Goal: Find specific page/section: Find specific page/section

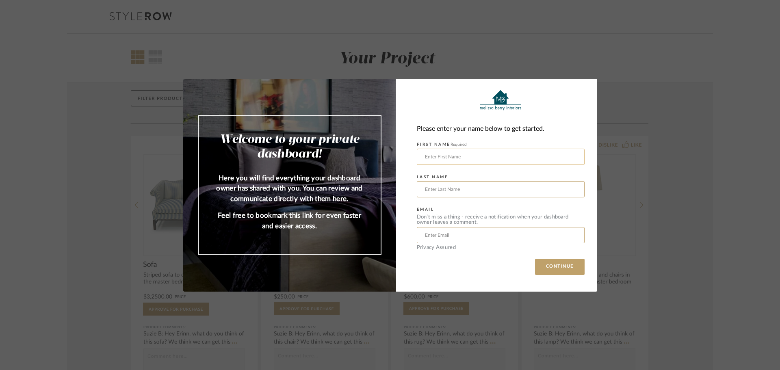
click at [453, 154] on input "text" at bounding box center [501, 157] width 168 height 16
click at [462, 155] on input "text" at bounding box center [501, 157] width 168 height 16
click at [444, 158] on input "text" at bounding box center [501, 157] width 168 height 16
type input "[PERSON_NAME]"
click at [433, 187] on input "text" at bounding box center [501, 189] width 168 height 16
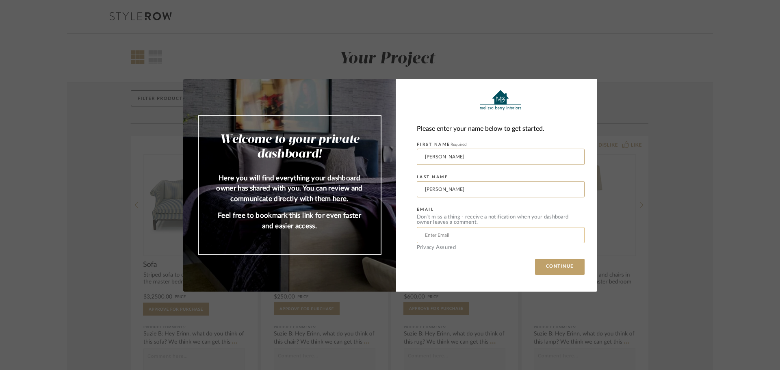
type input "[PERSON_NAME]"
click at [424, 236] on input "text" at bounding box center [501, 235] width 168 height 16
type input "[EMAIL_ADDRESS][DOMAIN_NAME]"
click at [564, 265] on button "CONTINUE" at bounding box center [560, 267] width 50 height 16
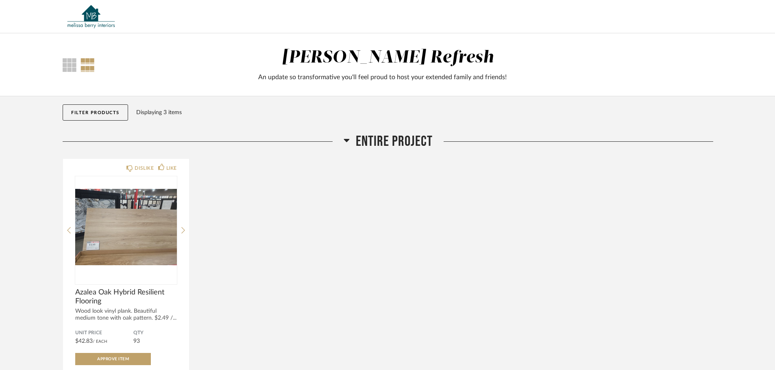
click at [348, 140] on icon at bounding box center [346, 140] width 6 height 3
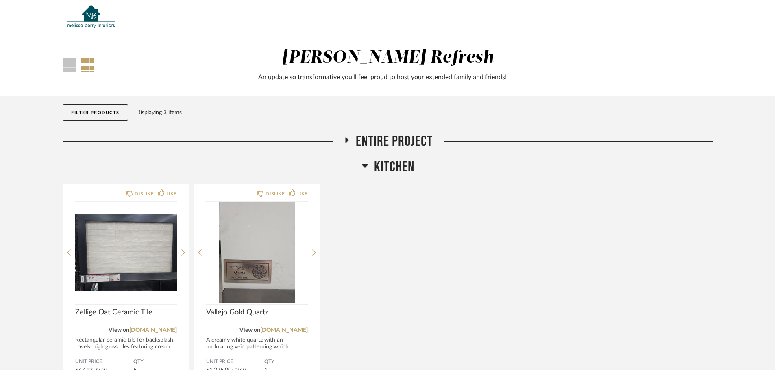
click at [366, 167] on icon at bounding box center [365, 166] width 6 height 10
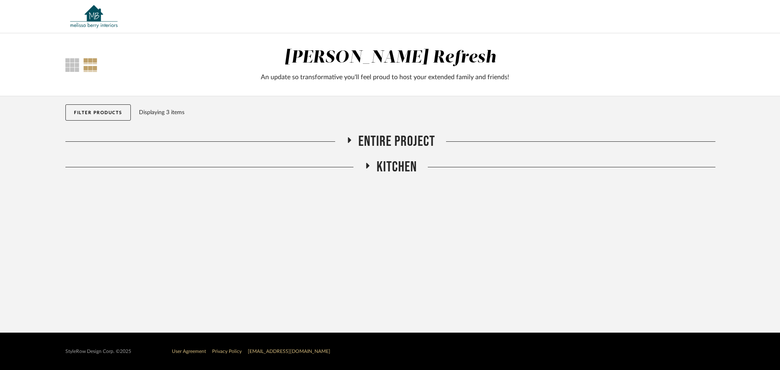
click at [351, 142] on icon at bounding box center [349, 140] width 10 height 6
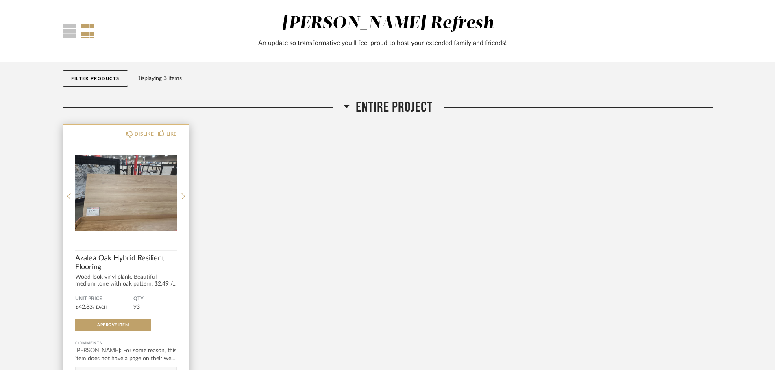
scroll to position [81, 0]
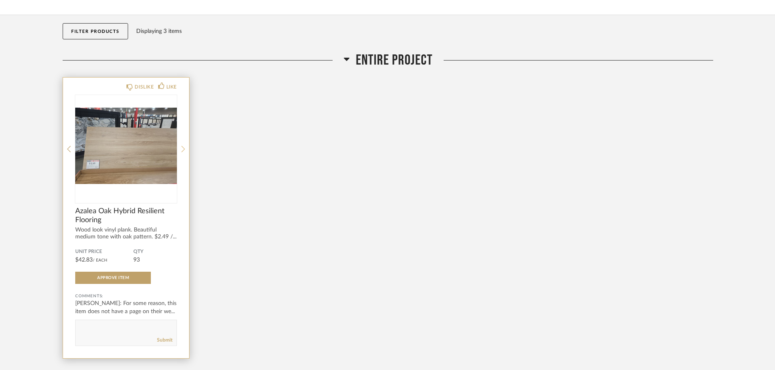
click at [183, 149] on icon at bounding box center [183, 148] width 4 height 7
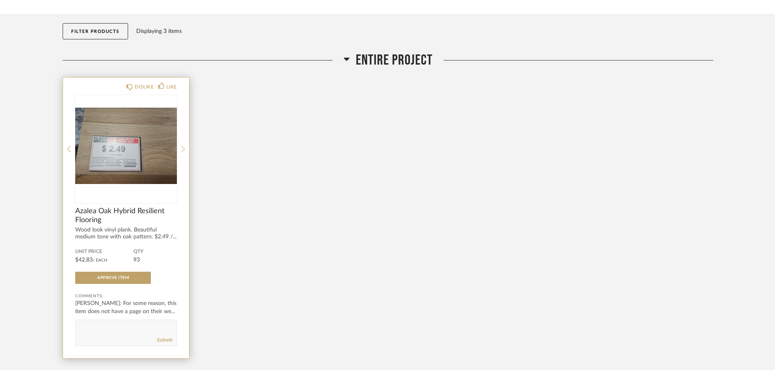
click at [183, 149] on icon at bounding box center [183, 148] width 4 height 7
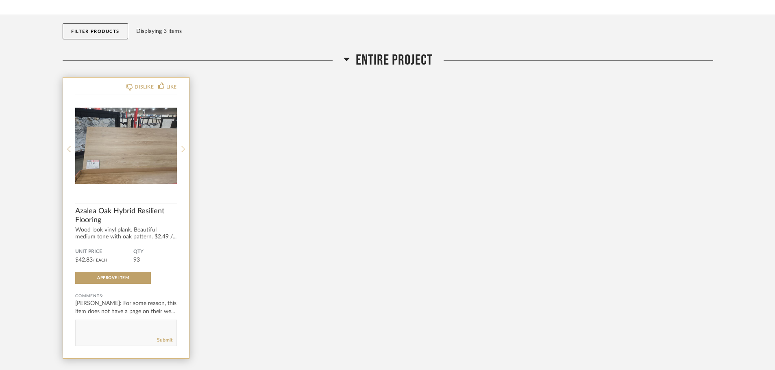
click at [183, 149] on icon at bounding box center [183, 148] width 4 height 7
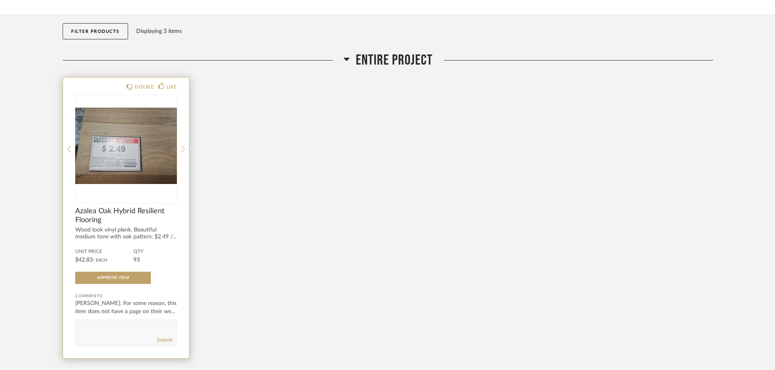
click at [183, 149] on icon at bounding box center [183, 148] width 4 height 7
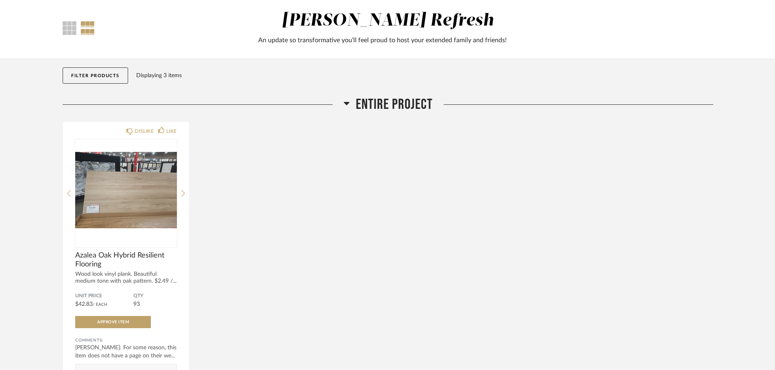
scroll to position [0, 0]
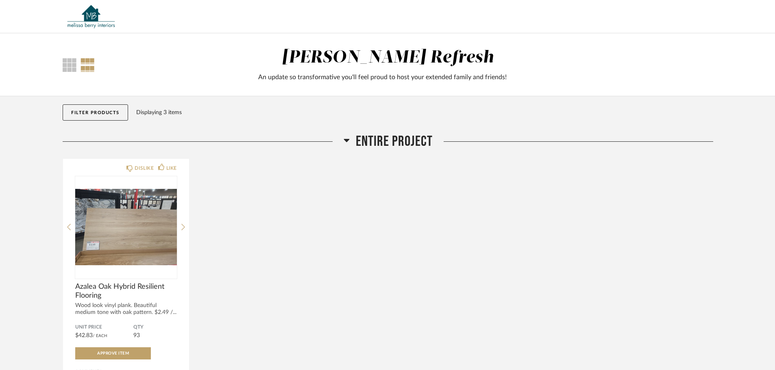
click at [92, 67] on div at bounding box center [87, 65] width 14 height 14
click at [69, 67] on div at bounding box center [70, 65] width 14 height 14
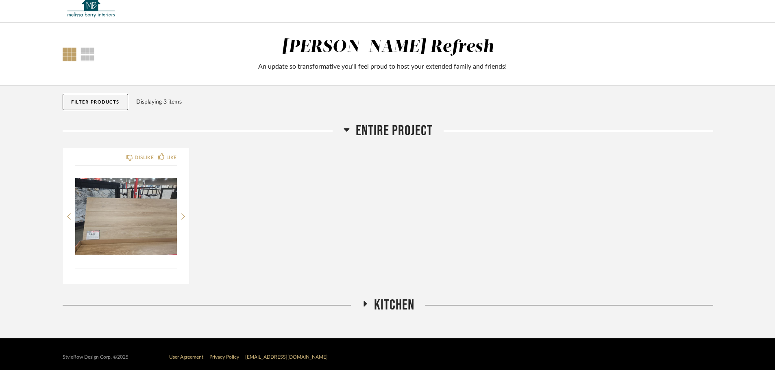
scroll to position [16, 0]
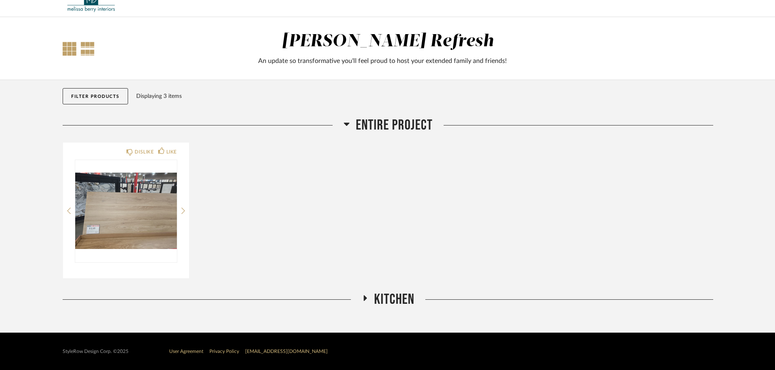
click at [90, 54] on div at bounding box center [87, 49] width 14 height 14
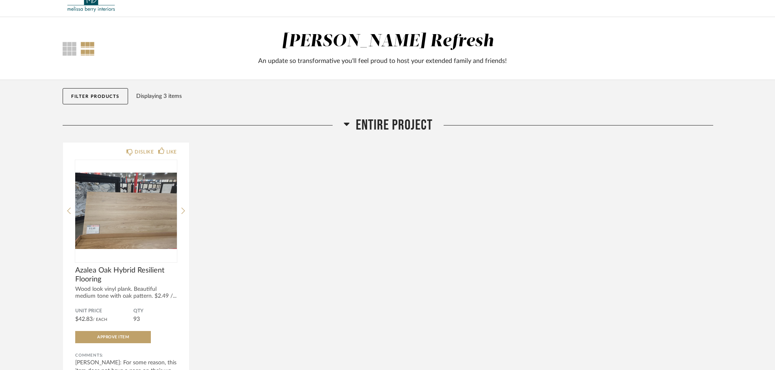
click at [344, 122] on icon at bounding box center [346, 124] width 6 height 10
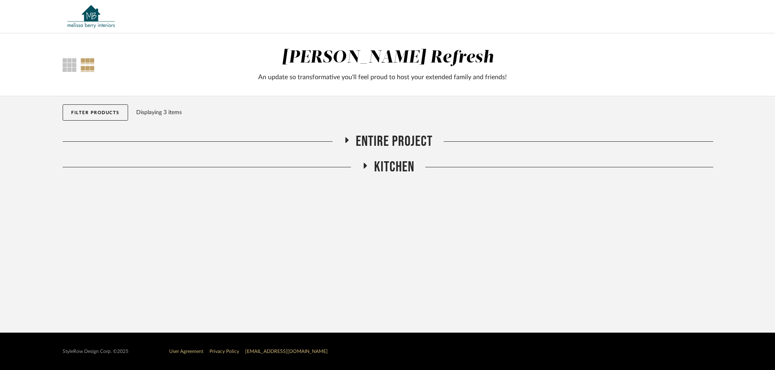
scroll to position [0, 0]
click at [367, 168] on icon at bounding box center [368, 166] width 10 height 6
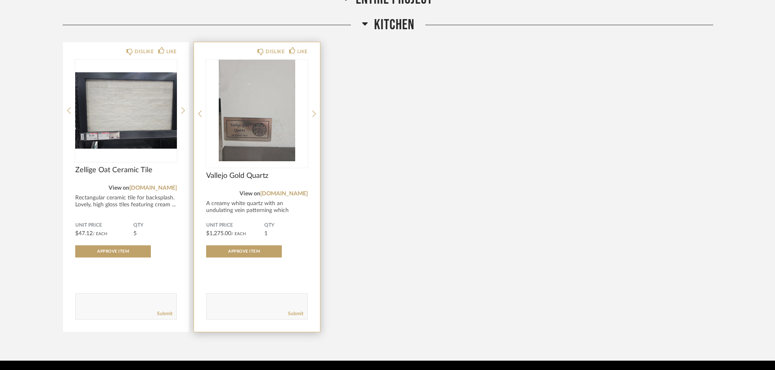
scroll to position [170, 0]
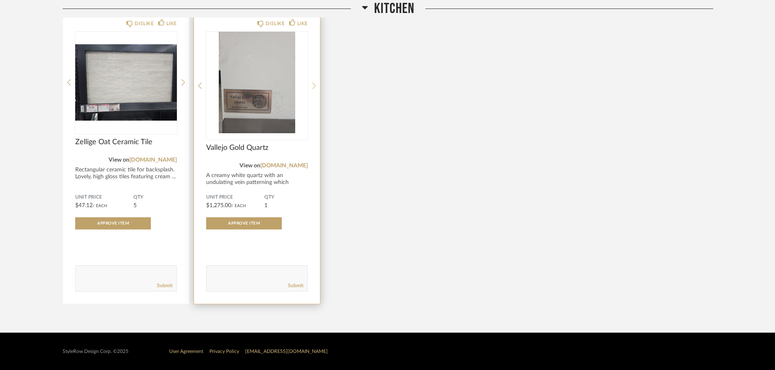
click at [312, 87] on icon at bounding box center [314, 85] width 4 height 7
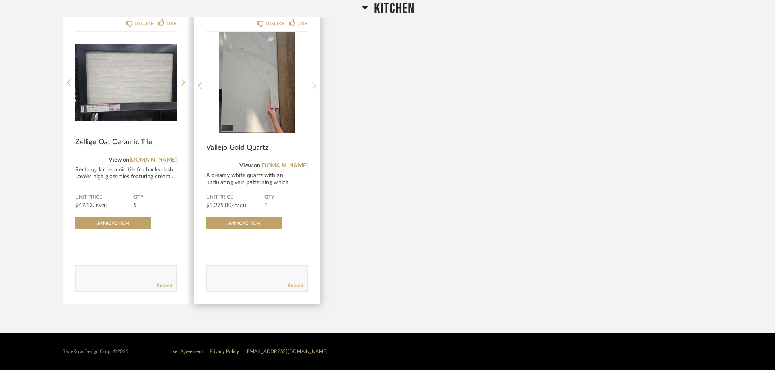
click at [314, 85] on icon at bounding box center [314, 85] width 4 height 7
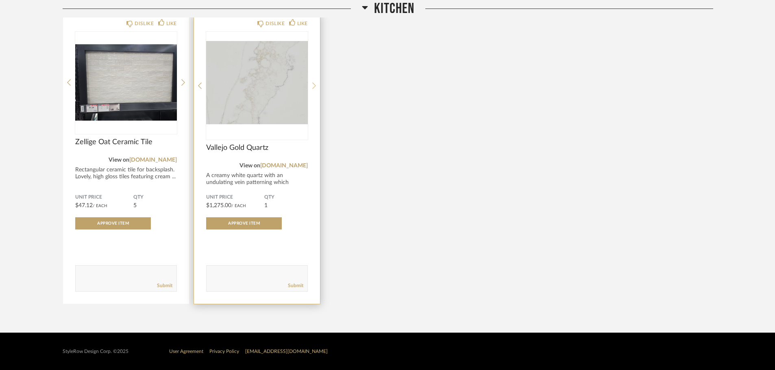
click at [314, 85] on icon at bounding box center [314, 85] width 4 height 7
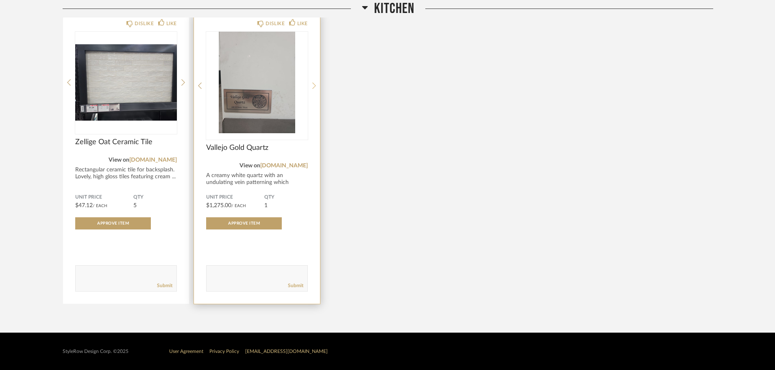
click at [314, 85] on icon at bounding box center [314, 85] width 4 height 7
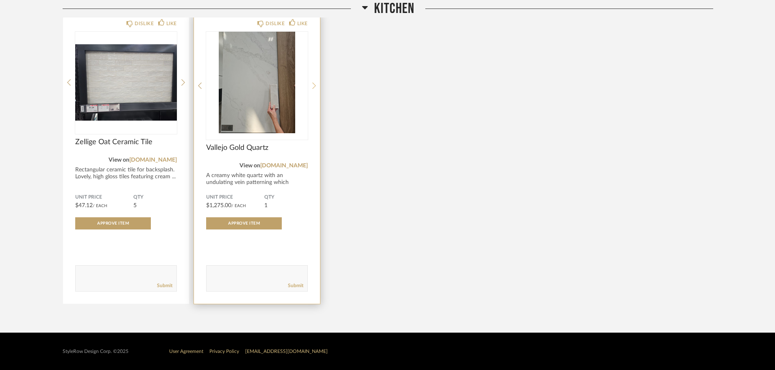
click at [314, 85] on icon at bounding box center [314, 85] width 4 height 7
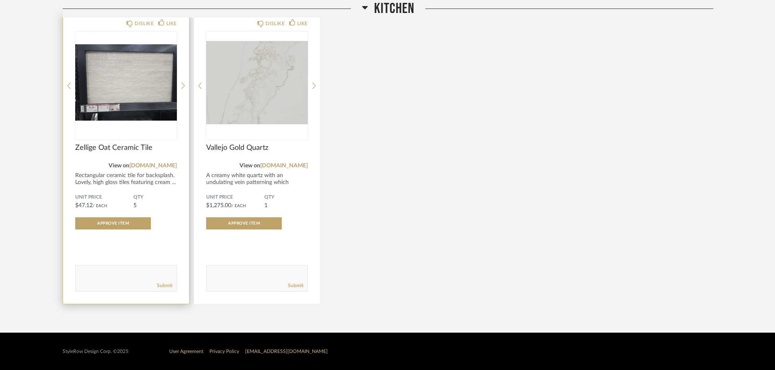
click at [0, 0] on img at bounding box center [0, 0] width 0 height 0
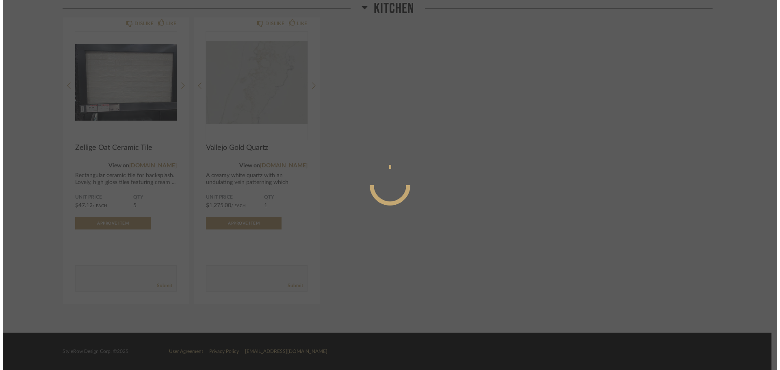
scroll to position [0, 0]
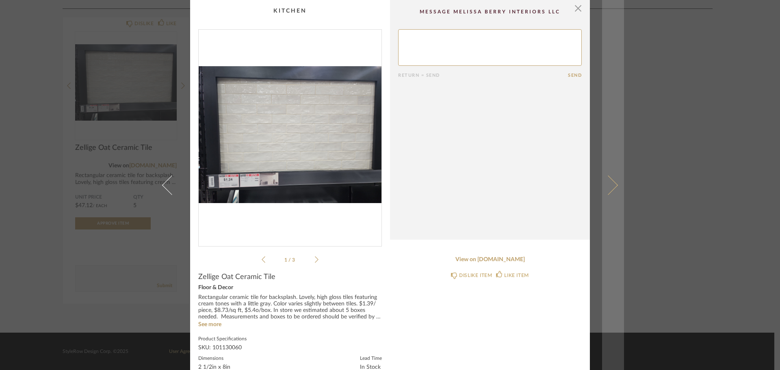
click at [613, 185] on span at bounding box center [609, 185] width 20 height 20
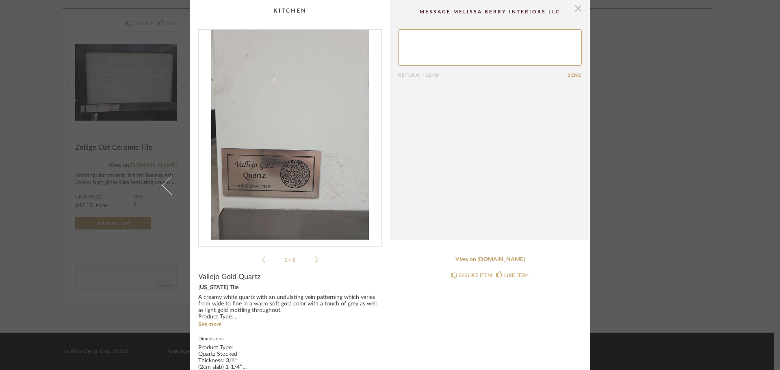
click at [577, 7] on span "button" at bounding box center [578, 8] width 16 height 16
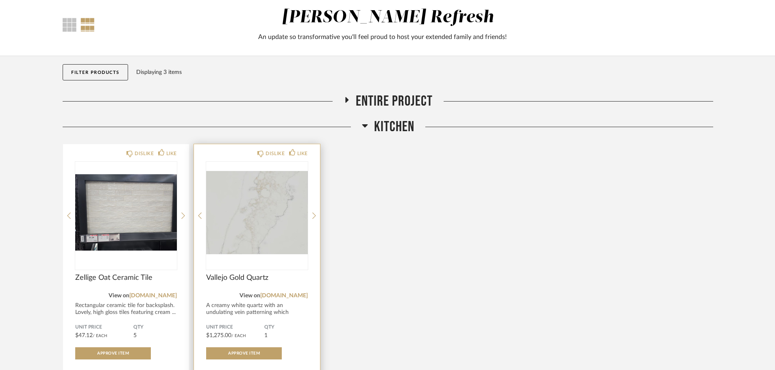
scroll to position [41, 0]
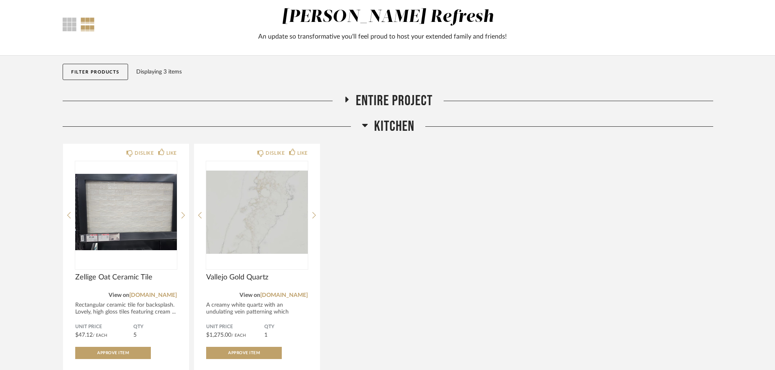
click at [345, 99] on icon at bounding box center [346, 100] width 3 height 6
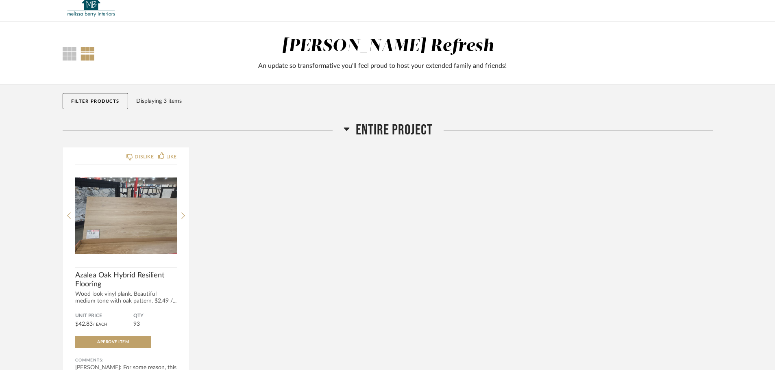
scroll to position [0, 0]
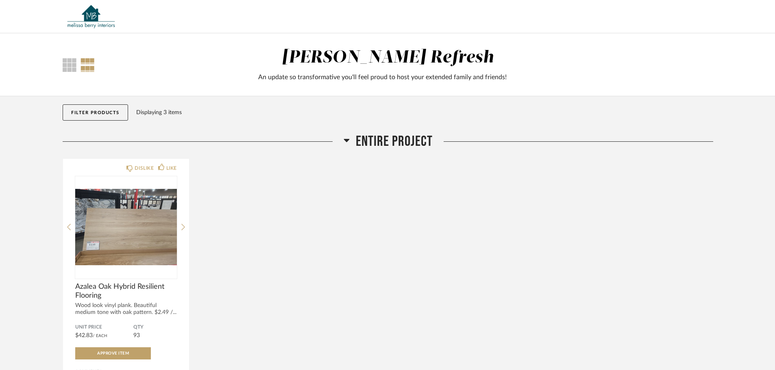
click at [95, 23] on img at bounding box center [91, 16] width 57 height 33
click at [365, 61] on div "[PERSON_NAME] Refresh" at bounding box center [388, 57] width 212 height 17
click at [367, 82] on div "An update so transformative you'll feel proud to host your extended family and …" at bounding box center [382, 77] width 418 height 10
click at [373, 149] on span "Entire Project" at bounding box center [394, 141] width 77 height 17
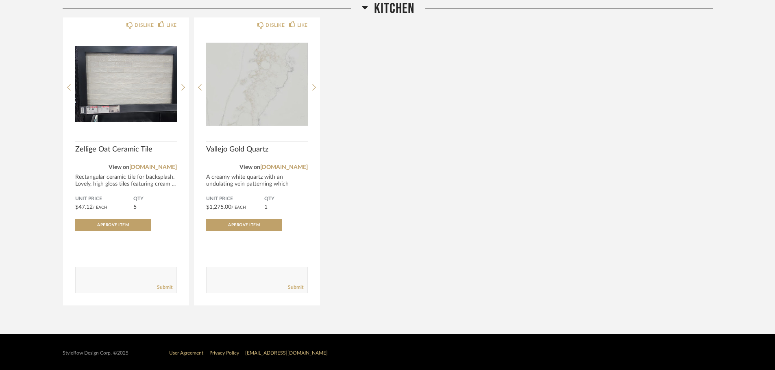
scroll to position [170, 0]
